Goal: Register for event/course

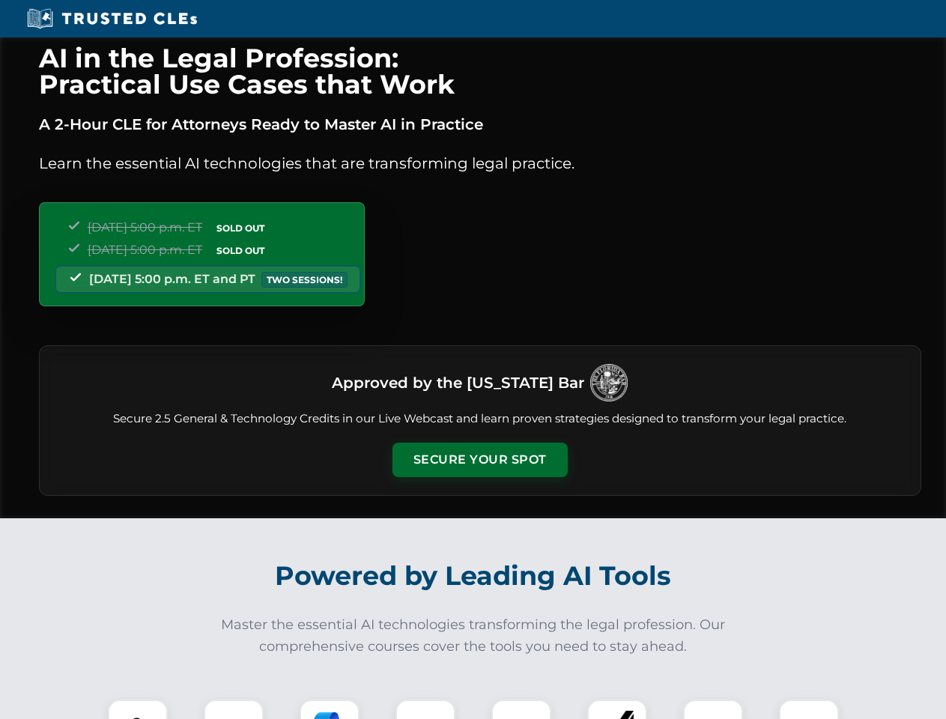
click at [480, 460] on button "Secure Your Spot" at bounding box center [480, 460] width 175 height 34
click at [138, 710] on img at bounding box center [137, 729] width 43 height 43
click at [234, 710] on div at bounding box center [234, 730] width 60 height 60
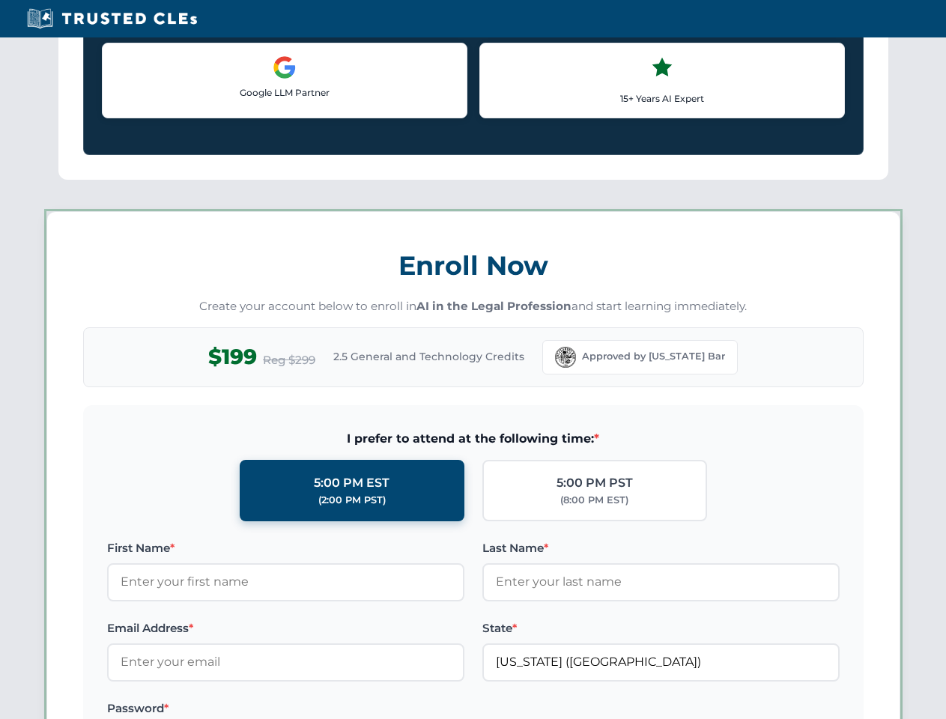
click at [426, 710] on label "Password *" at bounding box center [285, 709] width 357 height 18
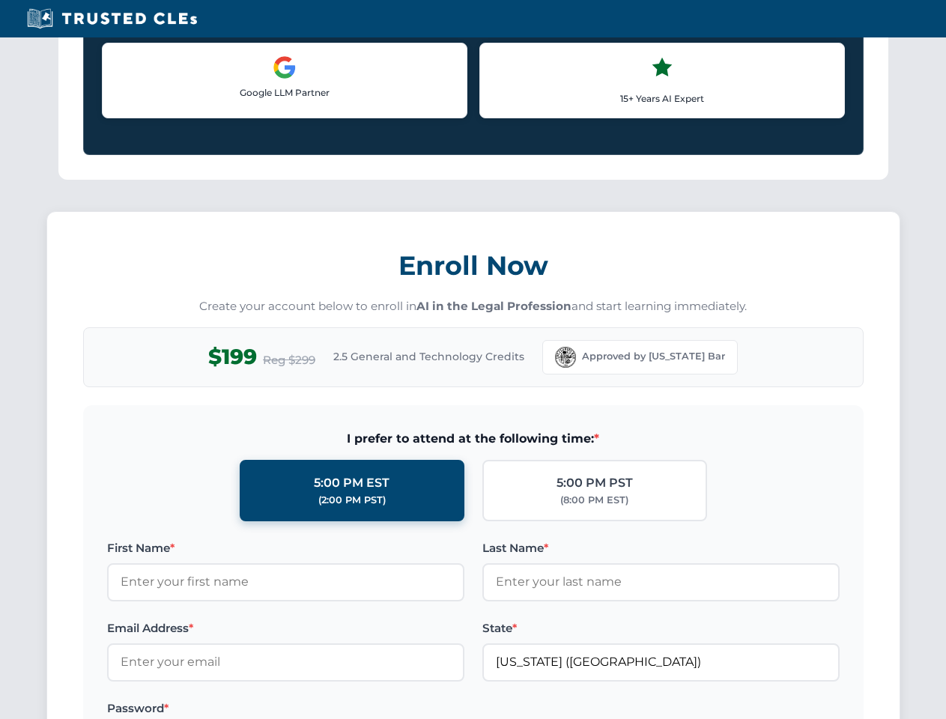
scroll to position [1471, 0]
